Goal: Task Accomplishment & Management: Manage account settings

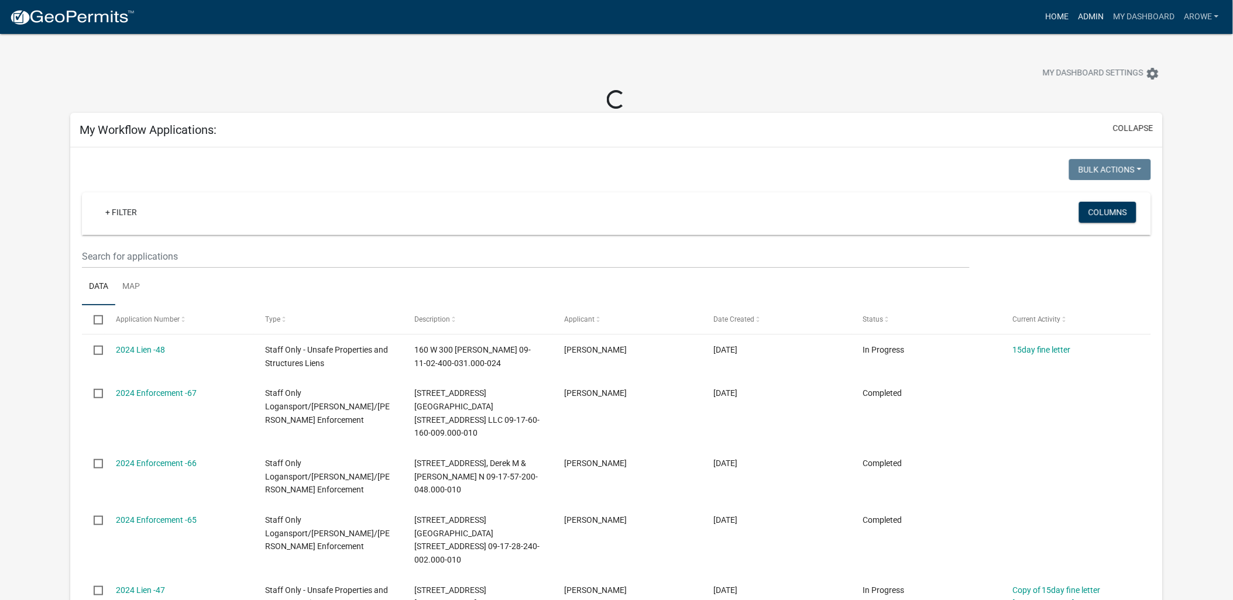
drag, startPoint x: 1085, startPoint y: 12, endPoint x: 1067, endPoint y: 10, distance: 18.2
click at [1085, 12] on link "Admin" at bounding box center [1090, 17] width 35 height 22
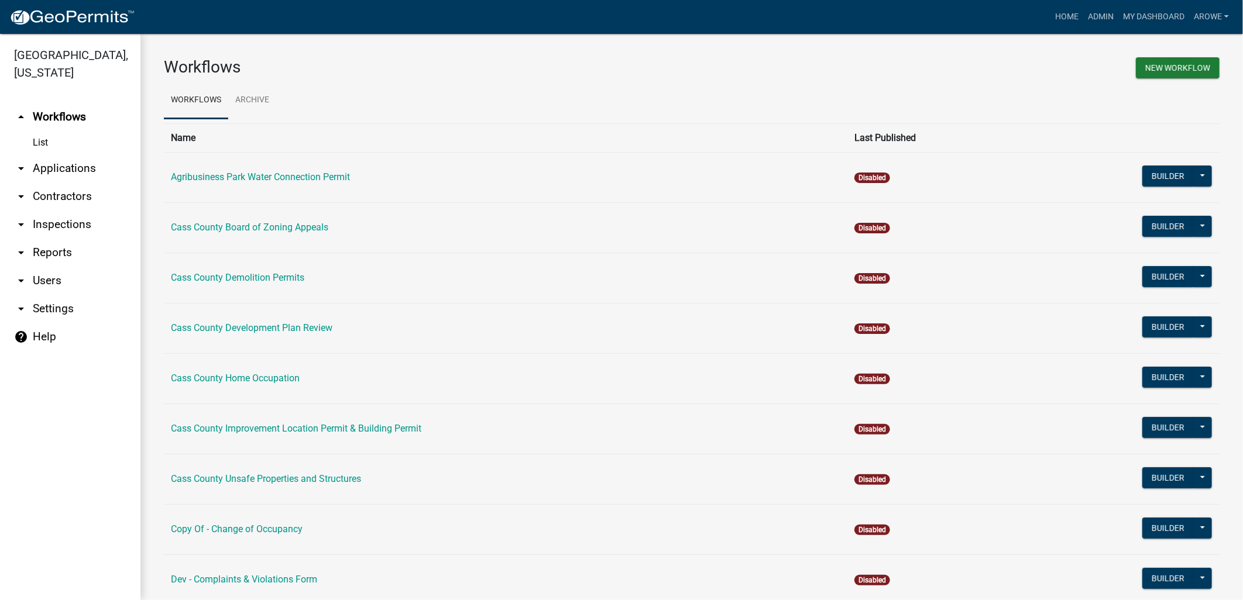
click at [67, 154] on link "arrow_drop_down Applications" at bounding box center [70, 168] width 140 height 28
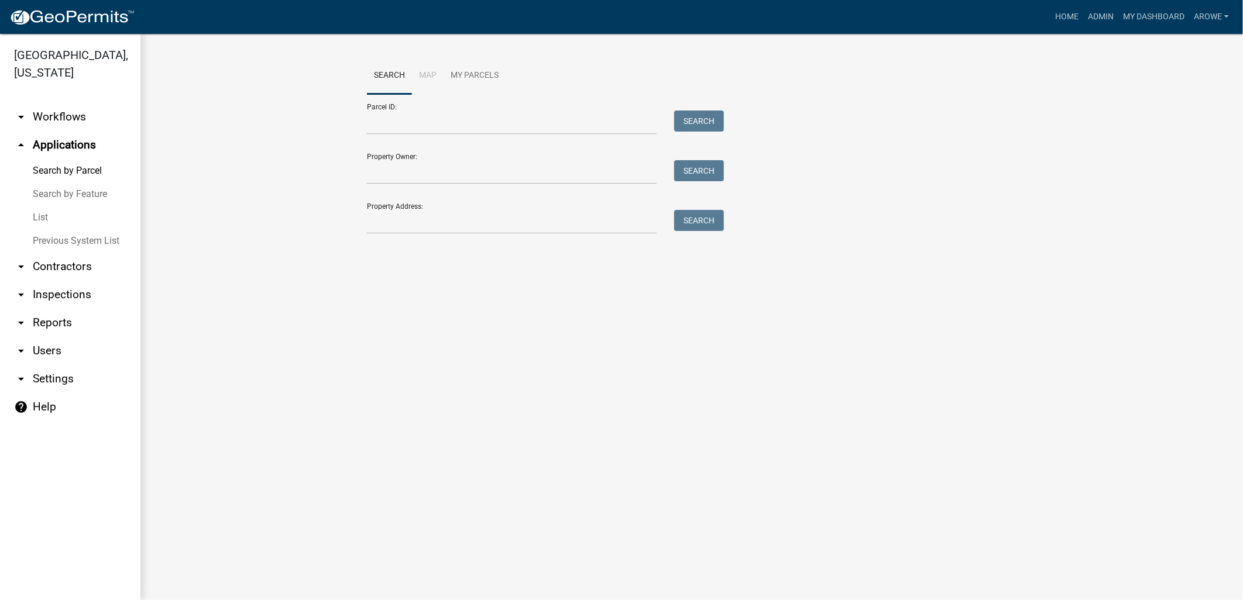
click at [42, 206] on link "List" at bounding box center [70, 217] width 140 height 23
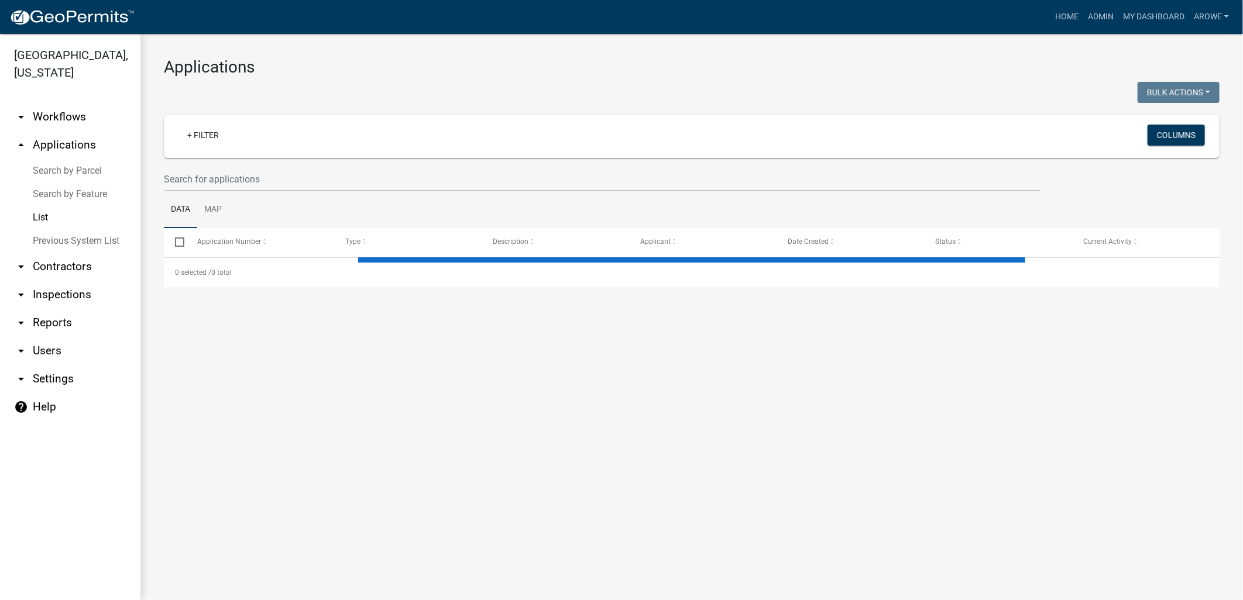
select select "3: 100"
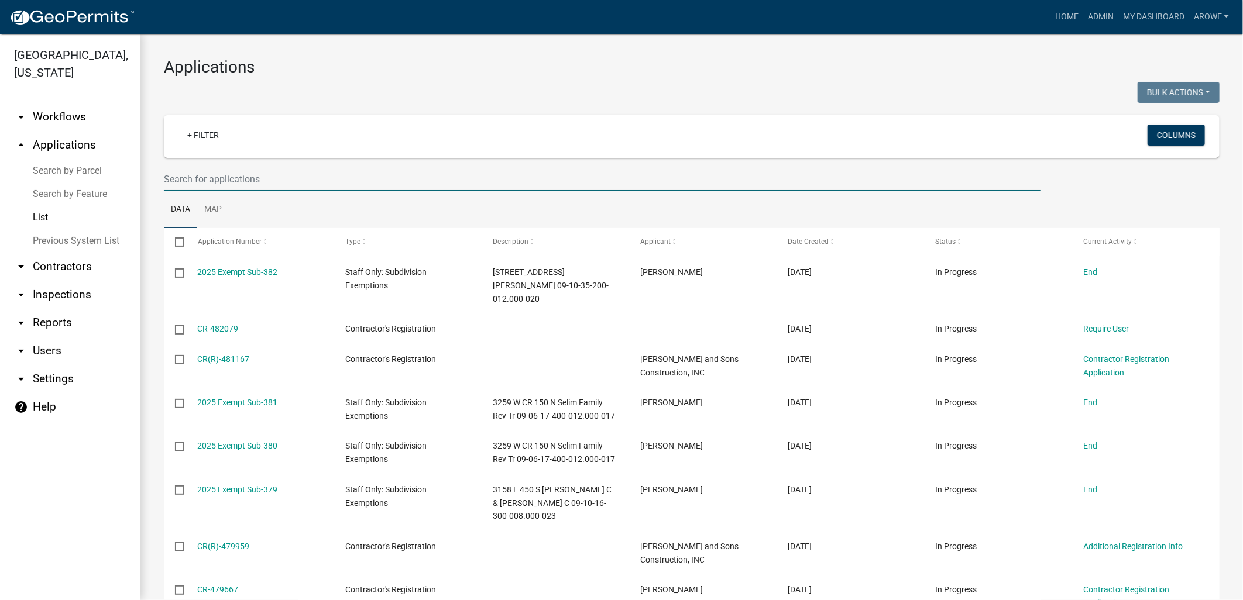
click at [303, 176] on input "text" at bounding box center [602, 179] width 876 height 24
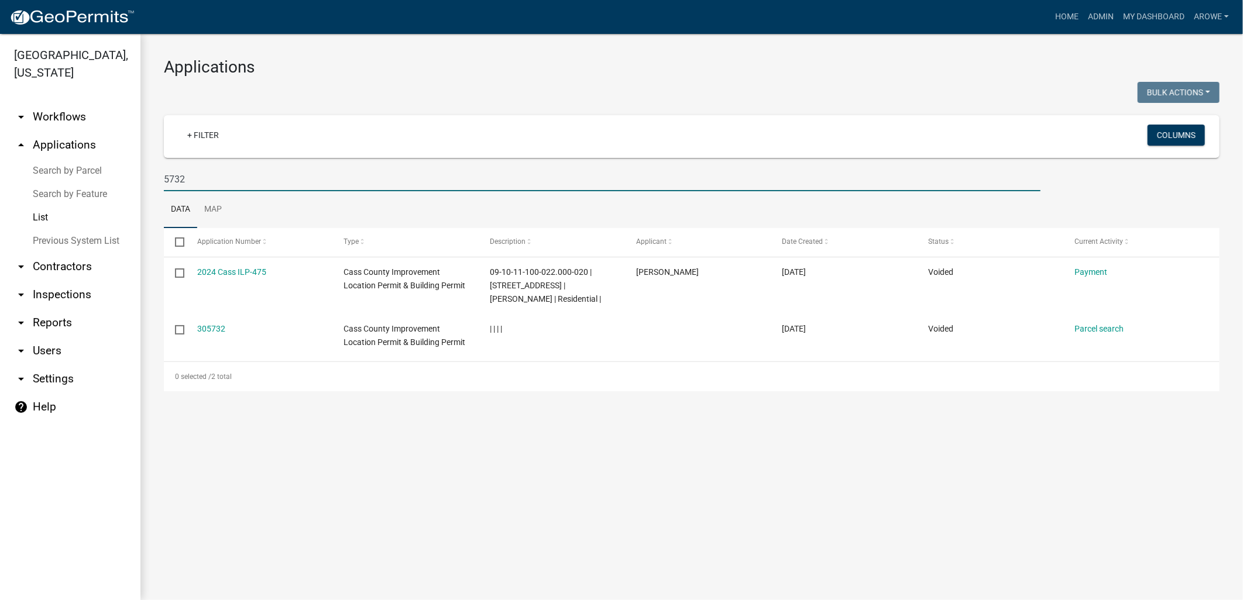
drag, startPoint x: 224, startPoint y: 178, endPoint x: 112, endPoint y: 187, distance: 112.1
click at [112, 187] on div "[GEOGRAPHIC_DATA], [US_STATE] arrow_drop_down Workflows List arrow_drop_up Appl…" at bounding box center [621, 317] width 1243 height 566
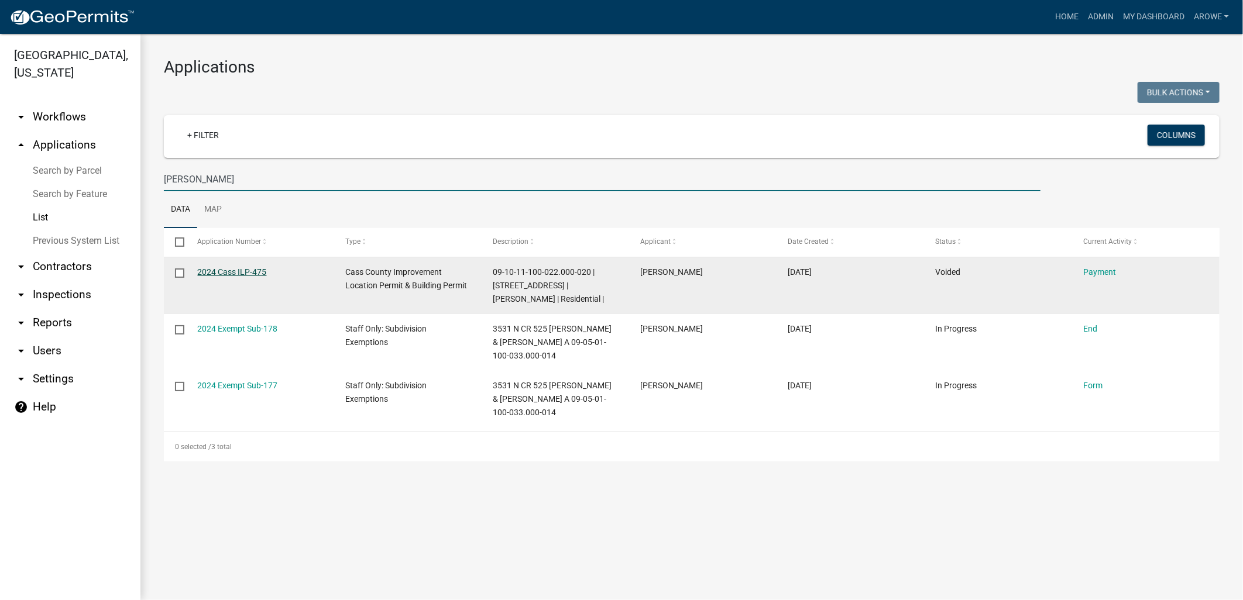
type input "[PERSON_NAME]"
click at [254, 270] on link "2024 Cass ILP-475" at bounding box center [232, 271] width 69 height 9
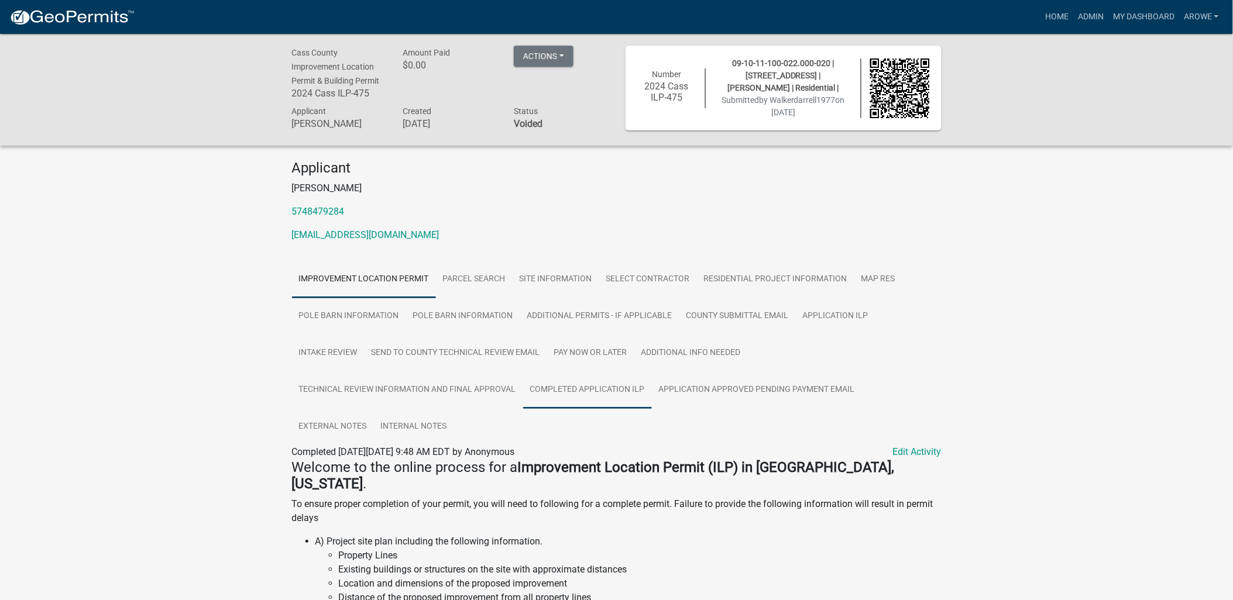
click at [580, 393] on link "Completed Application ILP" at bounding box center [587, 390] width 129 height 37
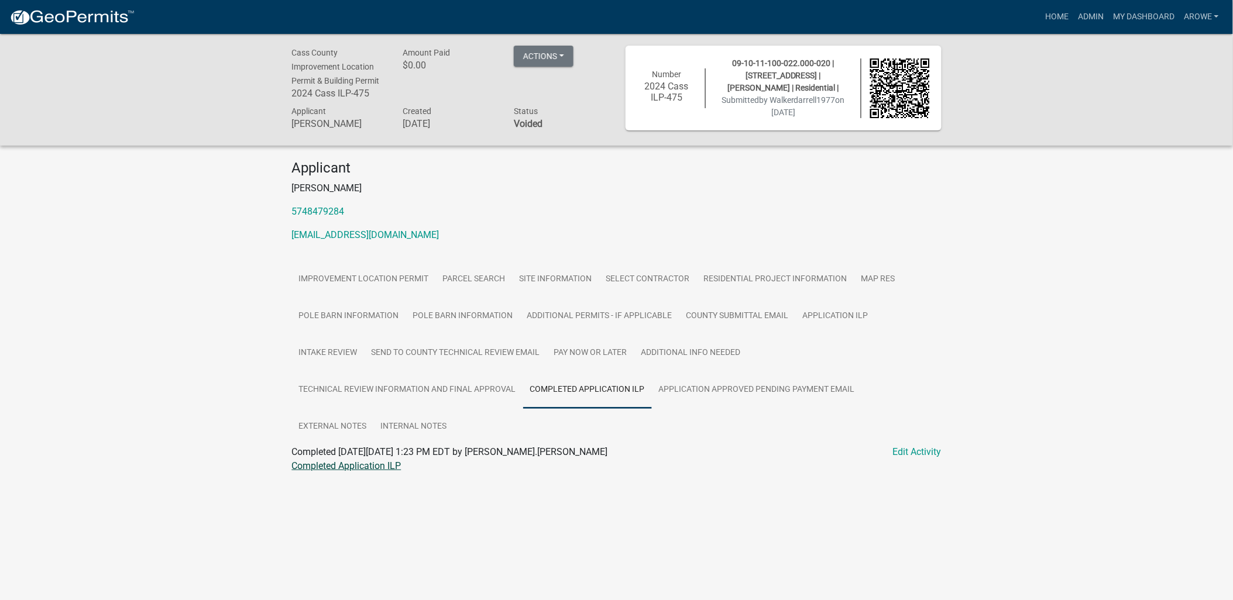
click at [370, 465] on link "Completed Application ILP" at bounding box center [346, 465] width 109 height 11
click at [552, 51] on button "Actions" at bounding box center [544, 56] width 60 height 21
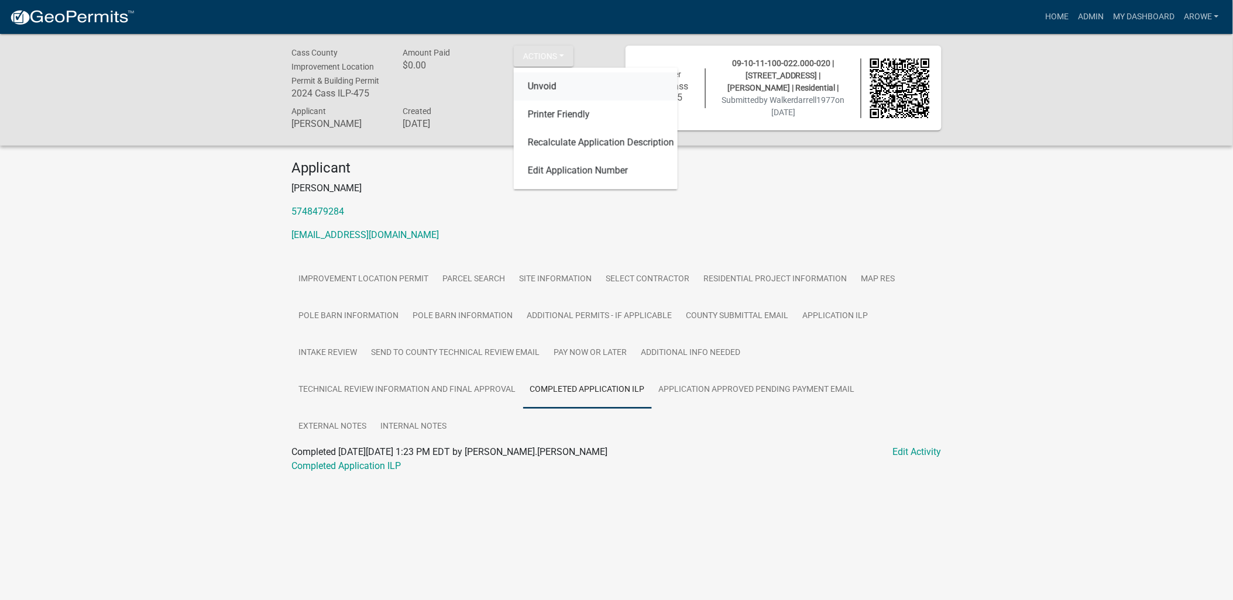
click at [544, 89] on link "Unvoid" at bounding box center [596, 87] width 164 height 28
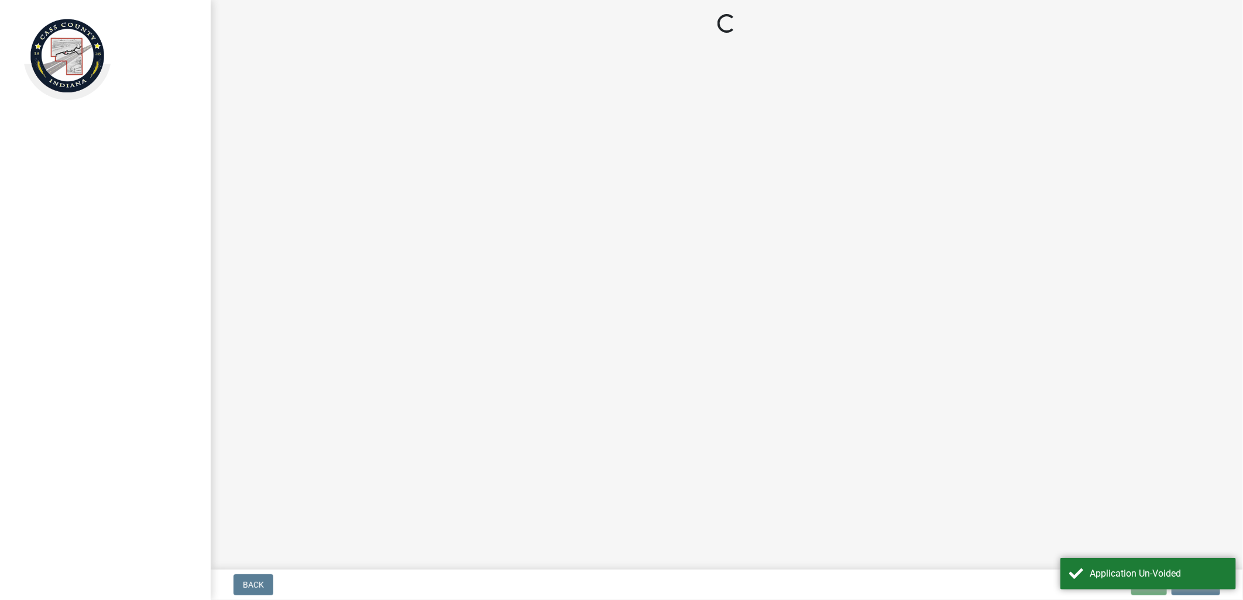
select select "3: 3"
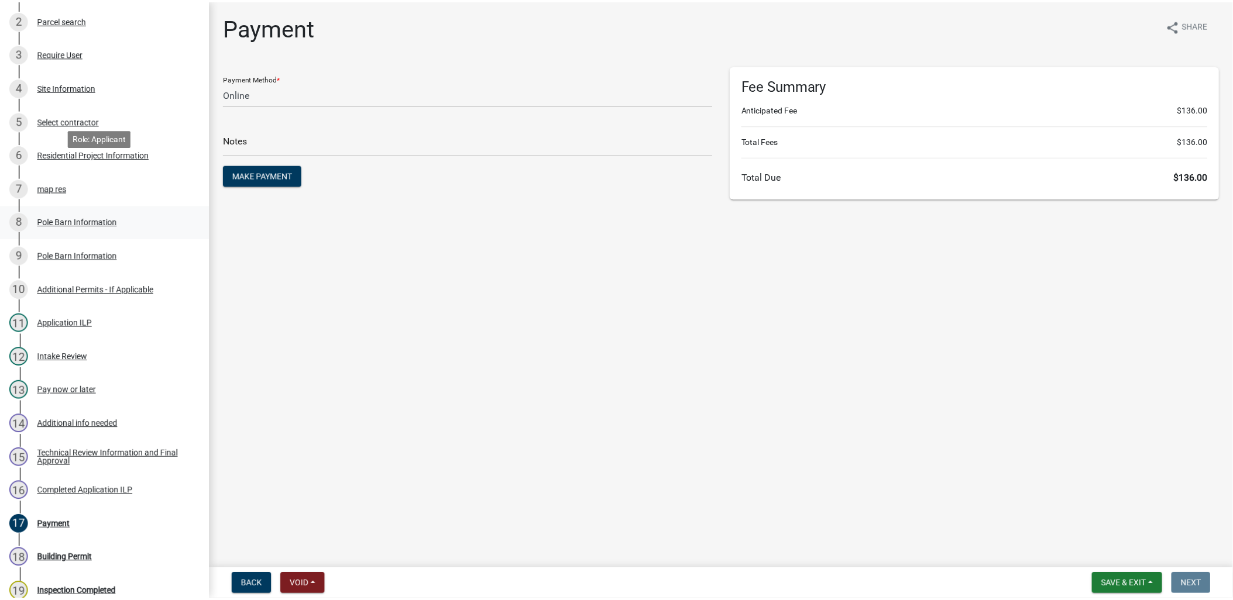
scroll to position [325, 0]
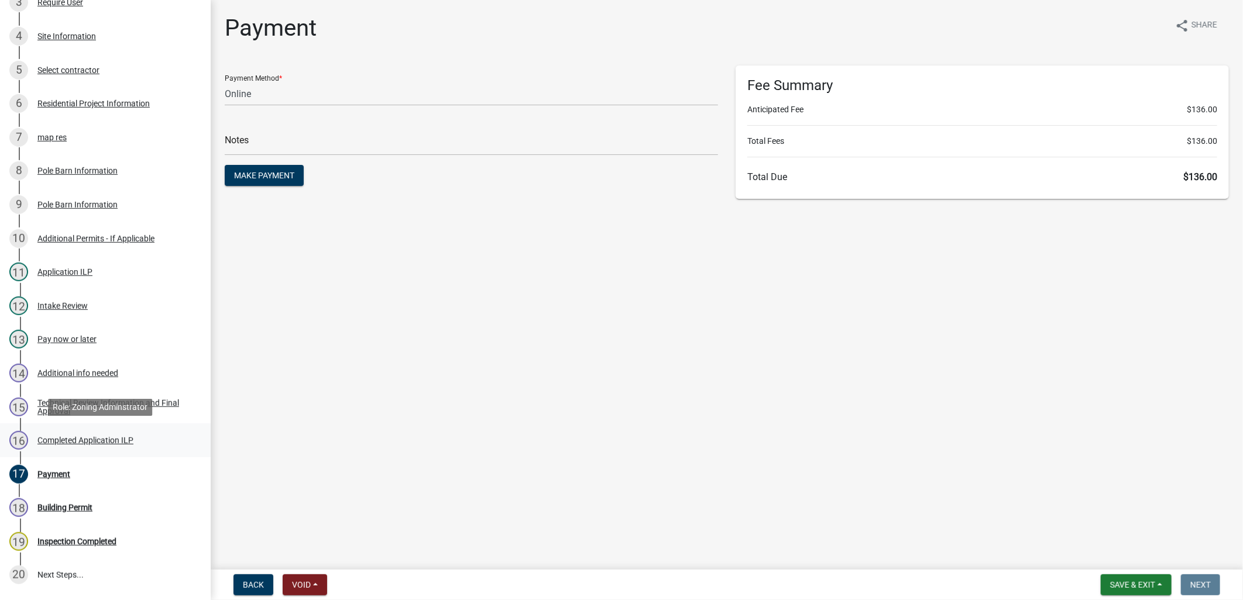
click at [90, 436] on div "Completed Application ILP" at bounding box center [85, 440] width 96 height 8
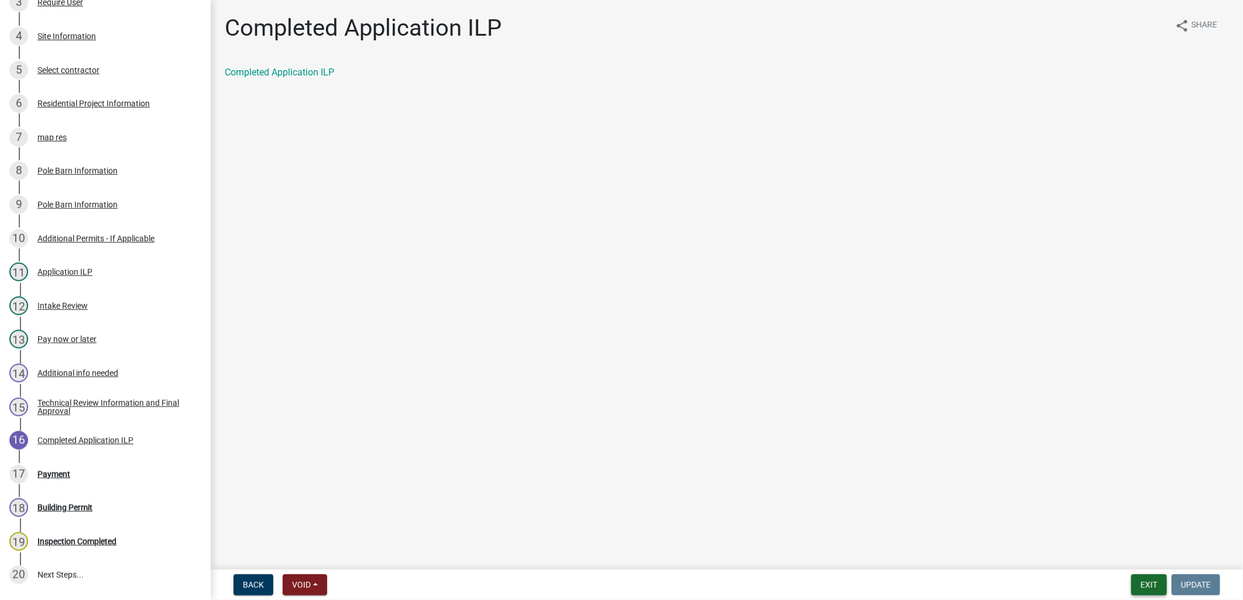
click at [1147, 583] on button "Exit" at bounding box center [1149, 585] width 36 height 21
